Goal: Use online tool/utility

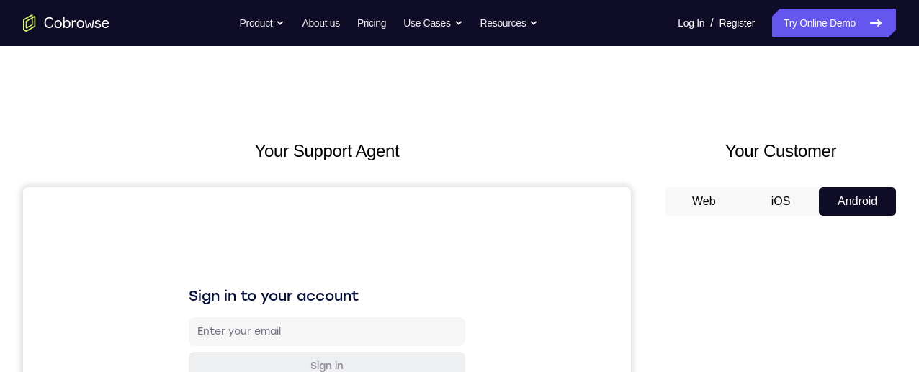
scroll to position [272, 0]
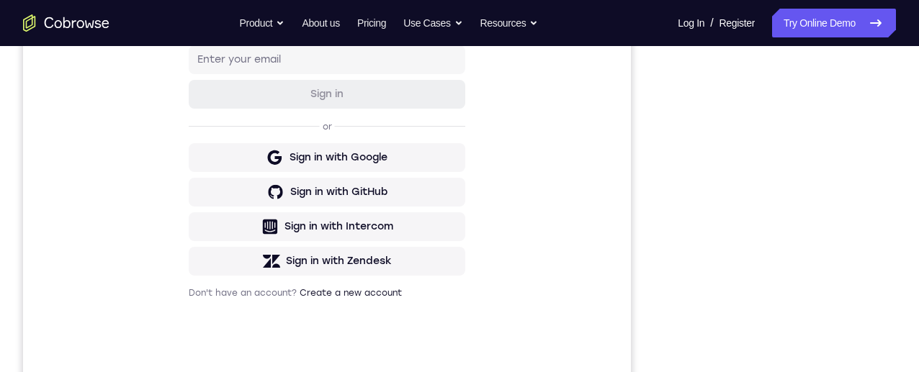
click at [539, 169] on div "Sign in to your account Sign in or Sign in with Google Sign in with GitHub Sign…" at bounding box center [327, 156] width 608 height 483
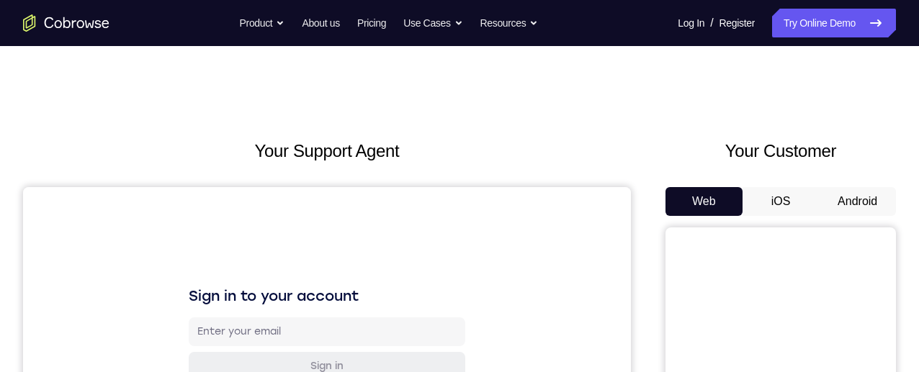
scroll to position [142, 0]
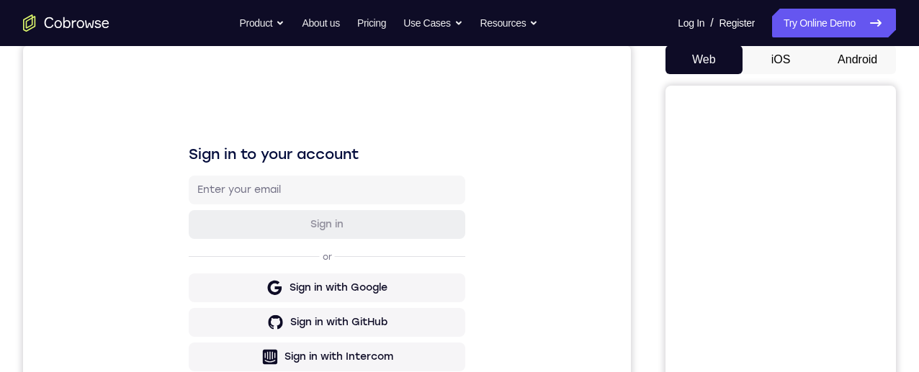
click at [845, 68] on button "Android" at bounding box center [857, 59] width 77 height 29
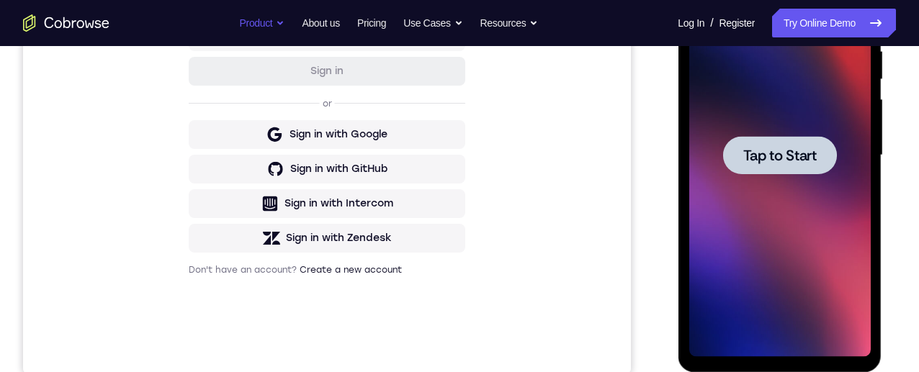
scroll to position [0, 0]
click at [765, 157] on span "Tap to Start" at bounding box center [779, 155] width 73 height 14
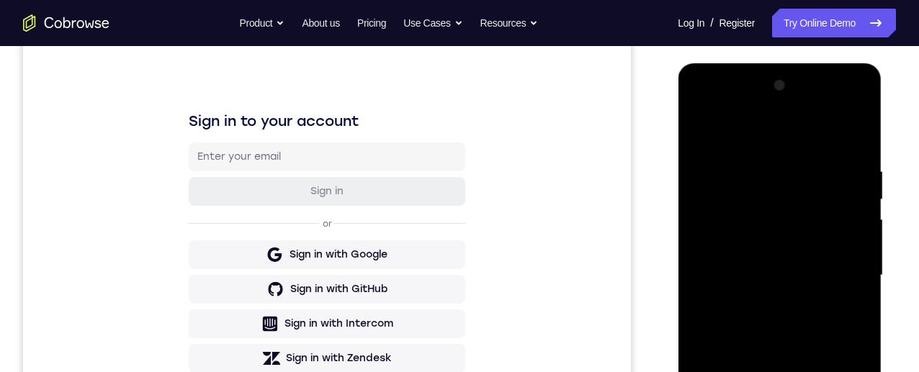
scroll to position [364, 0]
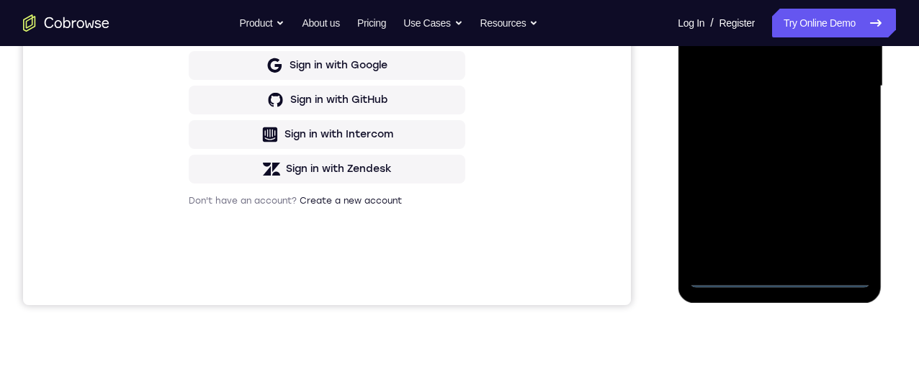
click at [777, 274] on div at bounding box center [780, 86] width 182 height 403
click at [846, 213] on div at bounding box center [780, 86] width 182 height 403
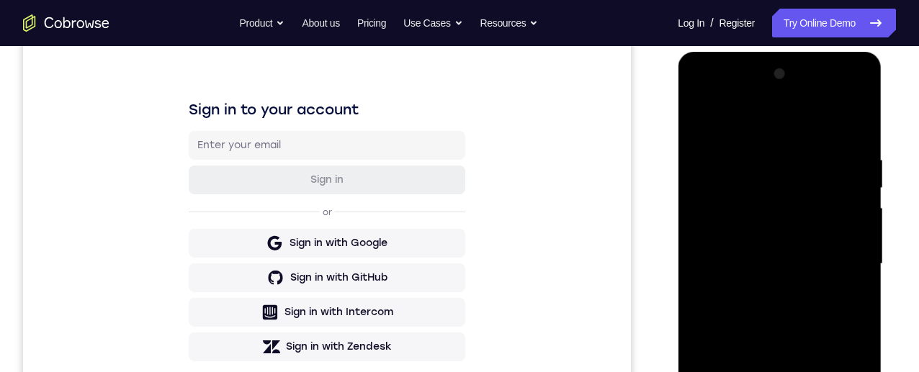
click at [787, 127] on div at bounding box center [780, 264] width 182 height 403
click at [841, 251] on div at bounding box center [780, 264] width 182 height 403
click at [764, 293] on div at bounding box center [780, 264] width 182 height 403
click at [783, 243] on div at bounding box center [780, 264] width 182 height 403
click at [792, 246] on div at bounding box center [780, 264] width 182 height 403
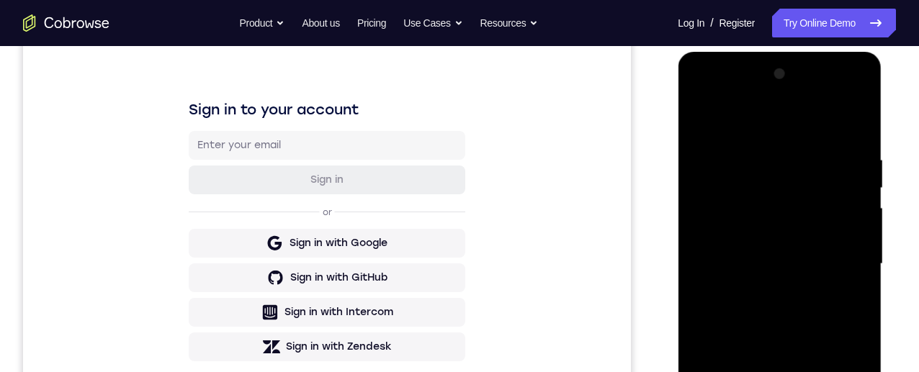
click at [804, 267] on div at bounding box center [780, 264] width 182 height 403
click at [784, 310] on div at bounding box center [780, 264] width 182 height 403
click at [841, 122] on div at bounding box center [780, 264] width 182 height 403
click at [853, 140] on div at bounding box center [780, 264] width 182 height 403
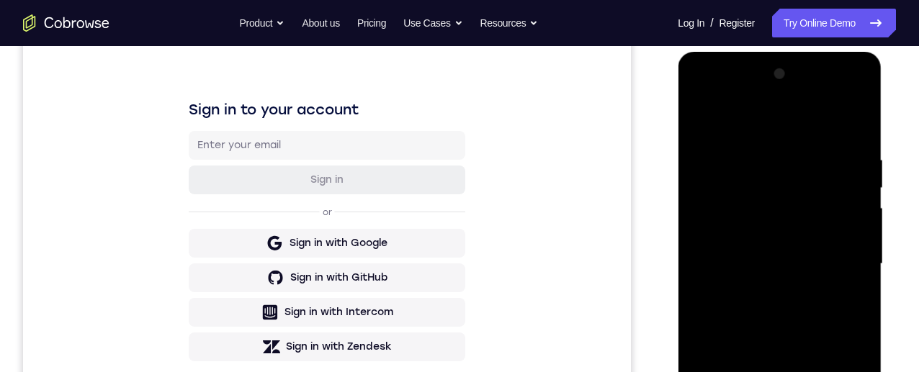
click at [771, 309] on div at bounding box center [780, 264] width 182 height 403
click at [852, 138] on div at bounding box center [780, 264] width 182 height 403
click at [851, 146] on div at bounding box center [780, 264] width 182 height 403
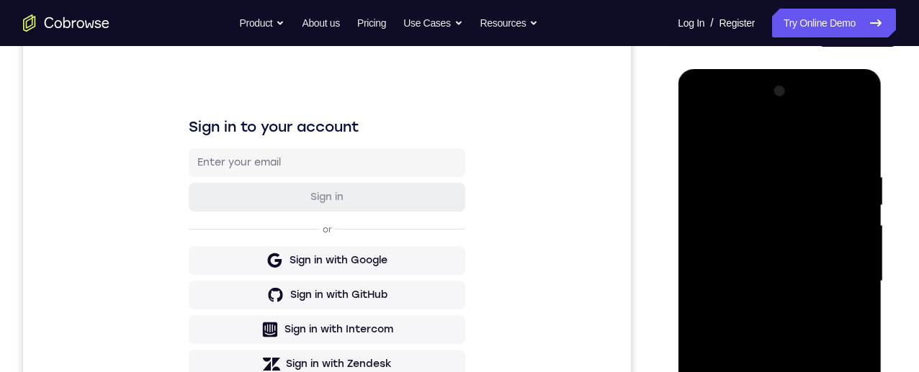
click at [782, 325] on div at bounding box center [780, 281] width 182 height 403
click at [701, 115] on div at bounding box center [780, 281] width 182 height 403
click at [723, 231] on div at bounding box center [780, 281] width 182 height 403
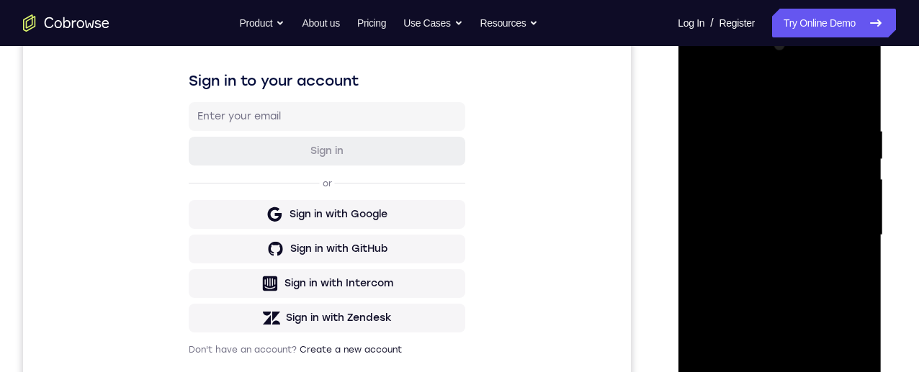
click at [797, 294] on div at bounding box center [780, 235] width 182 height 403
click at [777, 292] on div at bounding box center [780, 235] width 182 height 403
click at [756, 135] on div at bounding box center [780, 235] width 182 height 403
click at [841, 231] on div at bounding box center [780, 235] width 182 height 403
click at [857, 215] on div at bounding box center [780, 235] width 182 height 403
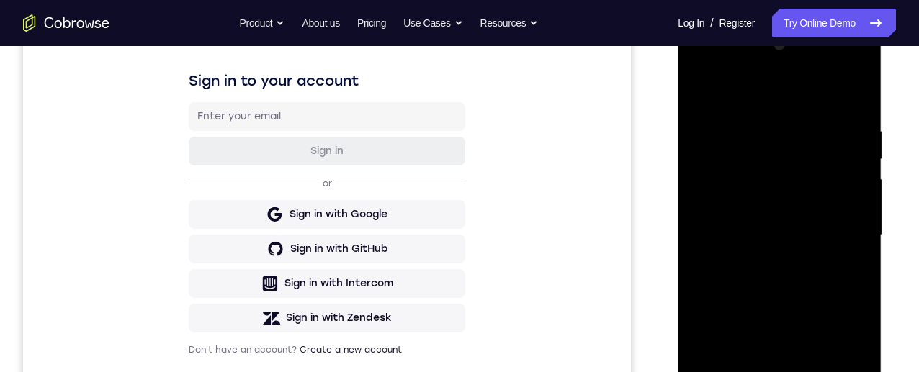
click at [851, 153] on div at bounding box center [780, 235] width 182 height 403
click at [858, 95] on div at bounding box center [780, 235] width 182 height 403
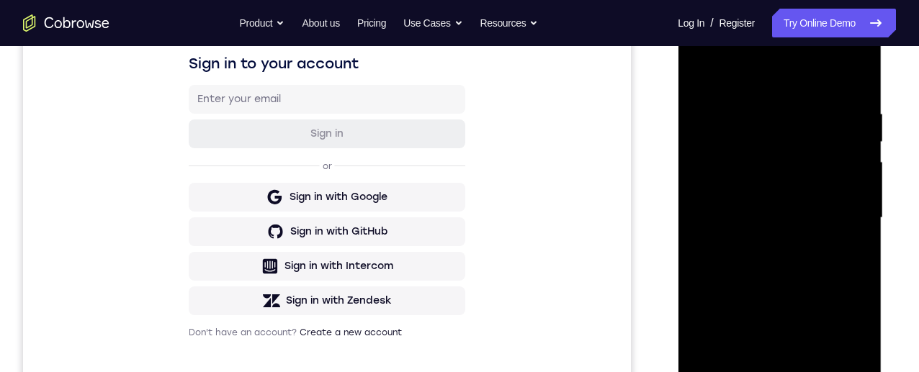
click at [854, 81] on div at bounding box center [780, 218] width 182 height 403
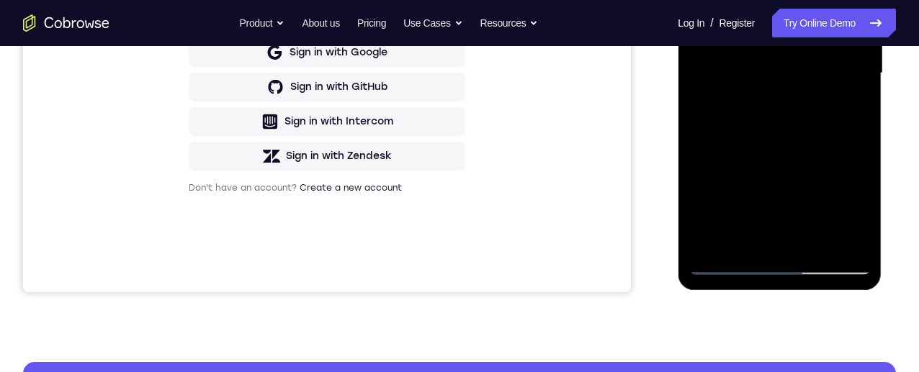
click at [728, 261] on div at bounding box center [780, 73] width 182 height 403
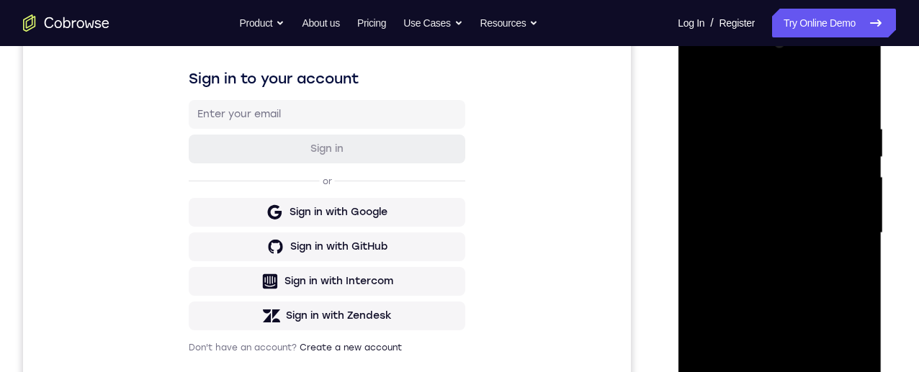
click at [851, 97] on div at bounding box center [780, 233] width 182 height 403
click at [810, 372] on div at bounding box center [780, 233] width 182 height 403
click at [719, 194] on div at bounding box center [780, 233] width 182 height 403
click at [710, 191] on div at bounding box center [780, 233] width 182 height 403
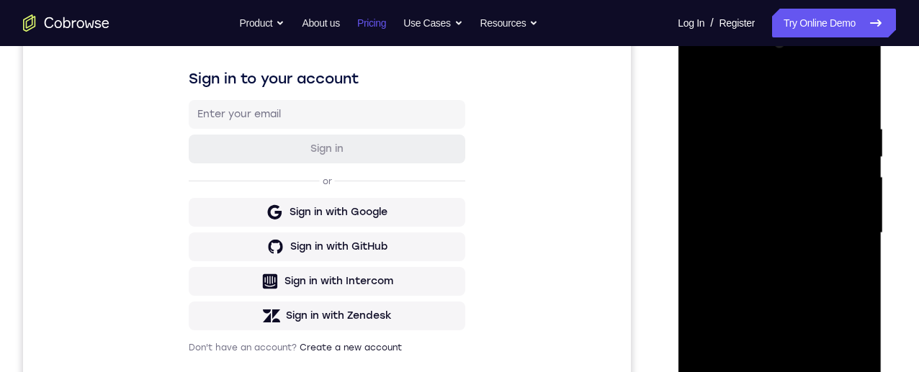
scroll to position [181, 0]
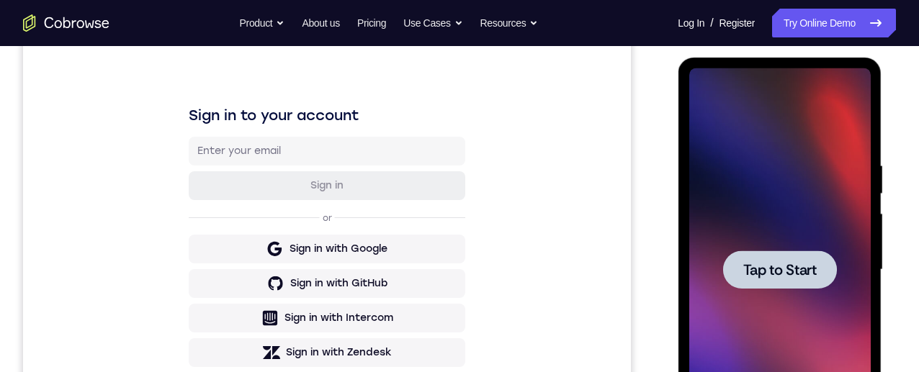
click at [788, 275] on span "Tap to Start" at bounding box center [779, 270] width 73 height 14
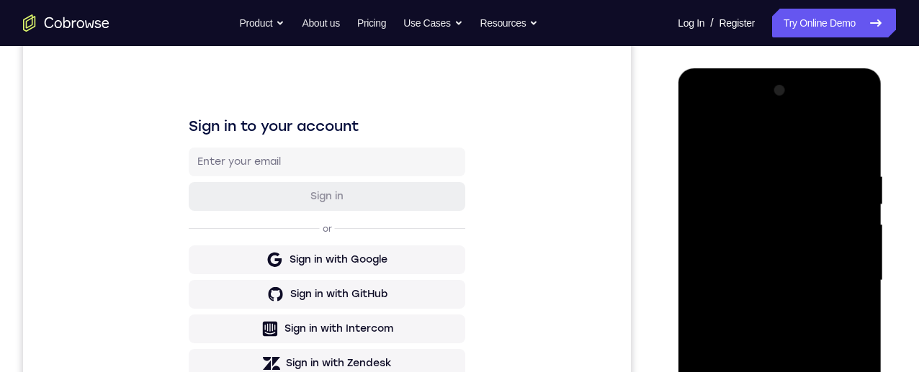
scroll to position [215, 0]
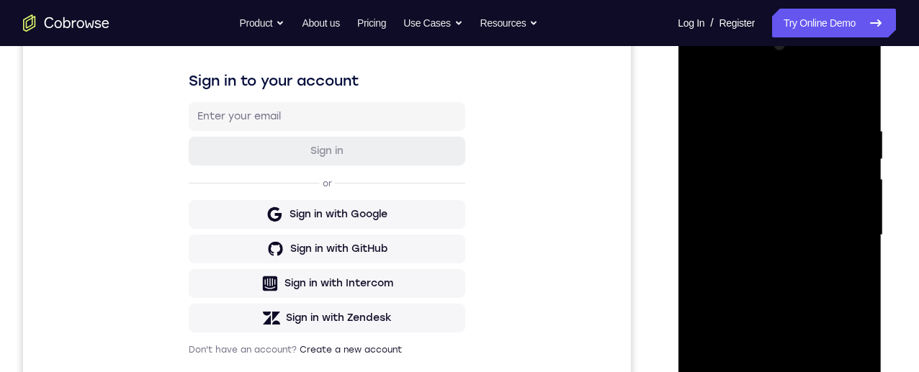
click at [788, 354] on div at bounding box center [780, 235] width 182 height 403
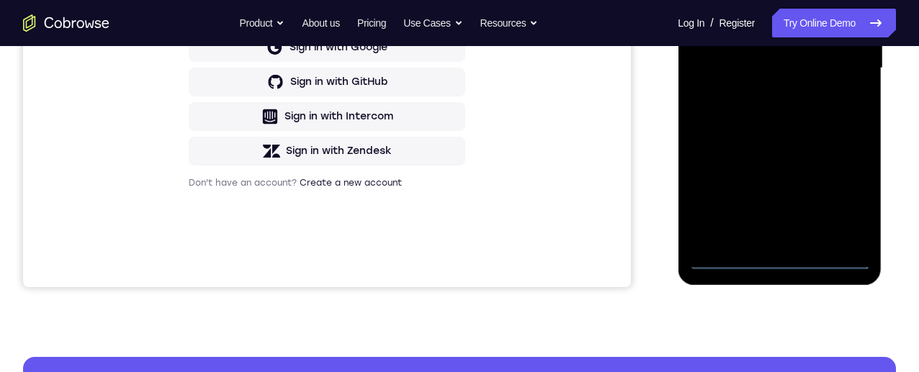
scroll to position [352, 0]
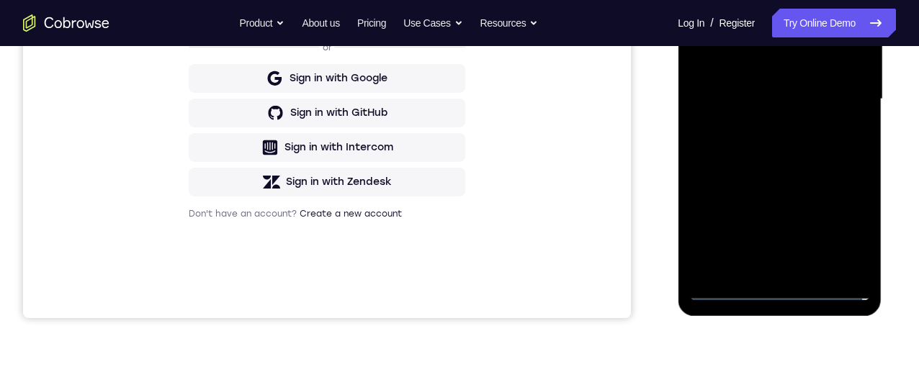
click at [785, 288] on div at bounding box center [780, 99] width 182 height 403
click at [638, 195] on div "Your Support Agent Your Customer Web iOS Android" at bounding box center [459, 53] width 873 height 532
click at [779, 287] on div at bounding box center [780, 99] width 182 height 403
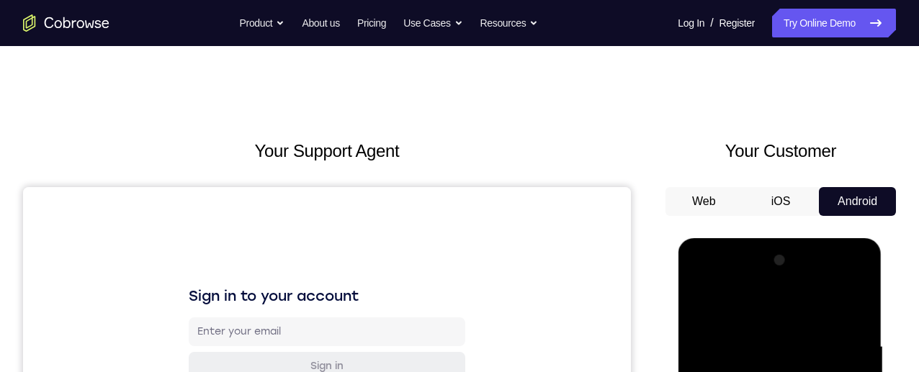
click at [778, 204] on button "iOS" at bounding box center [781, 201] width 77 height 29
